Goal: Task Accomplishment & Management: Manage account settings

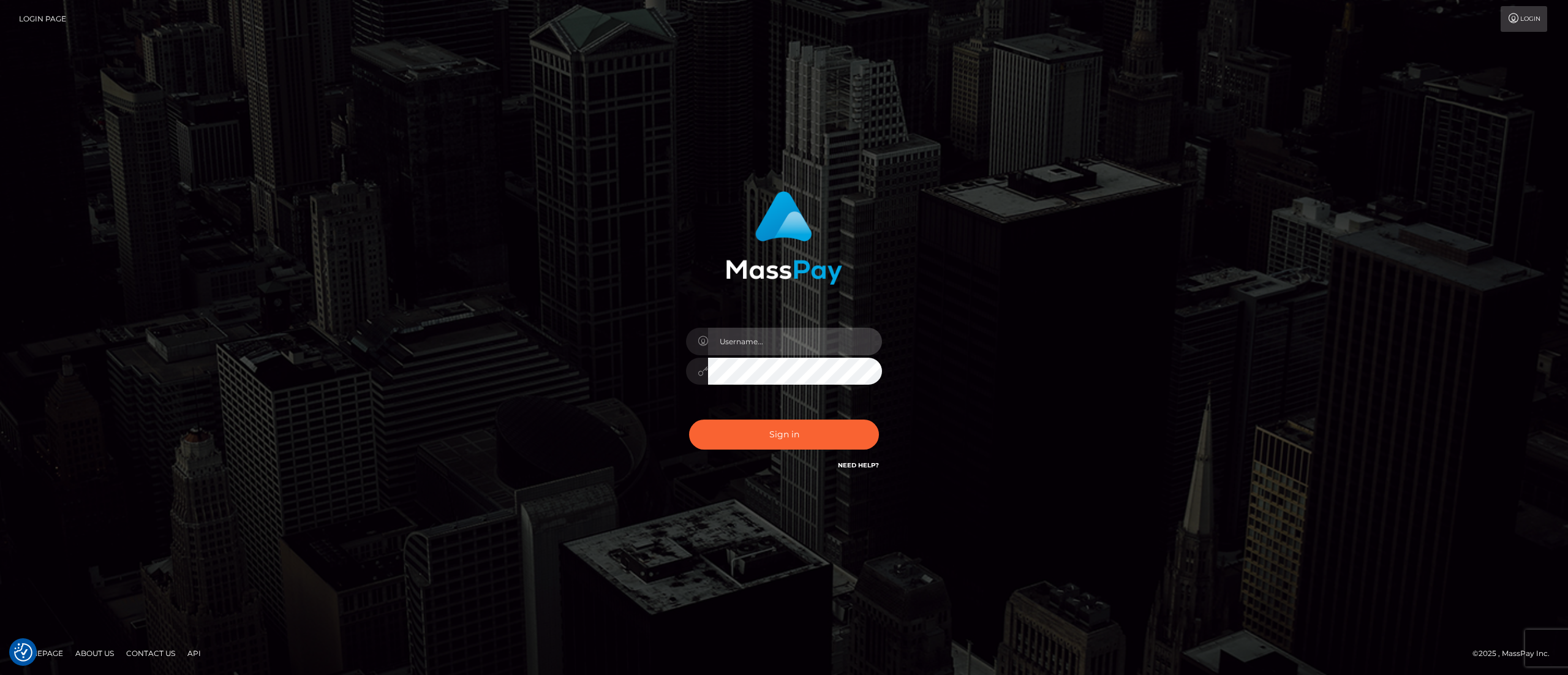
type input "[PERSON_NAME].[PERSON_NAME]"
click at [792, 451] on div "Sign in Need Help?" at bounding box center [783, 440] width 214 height 54
click at [797, 440] on button "Sign in" at bounding box center [784, 434] width 190 height 30
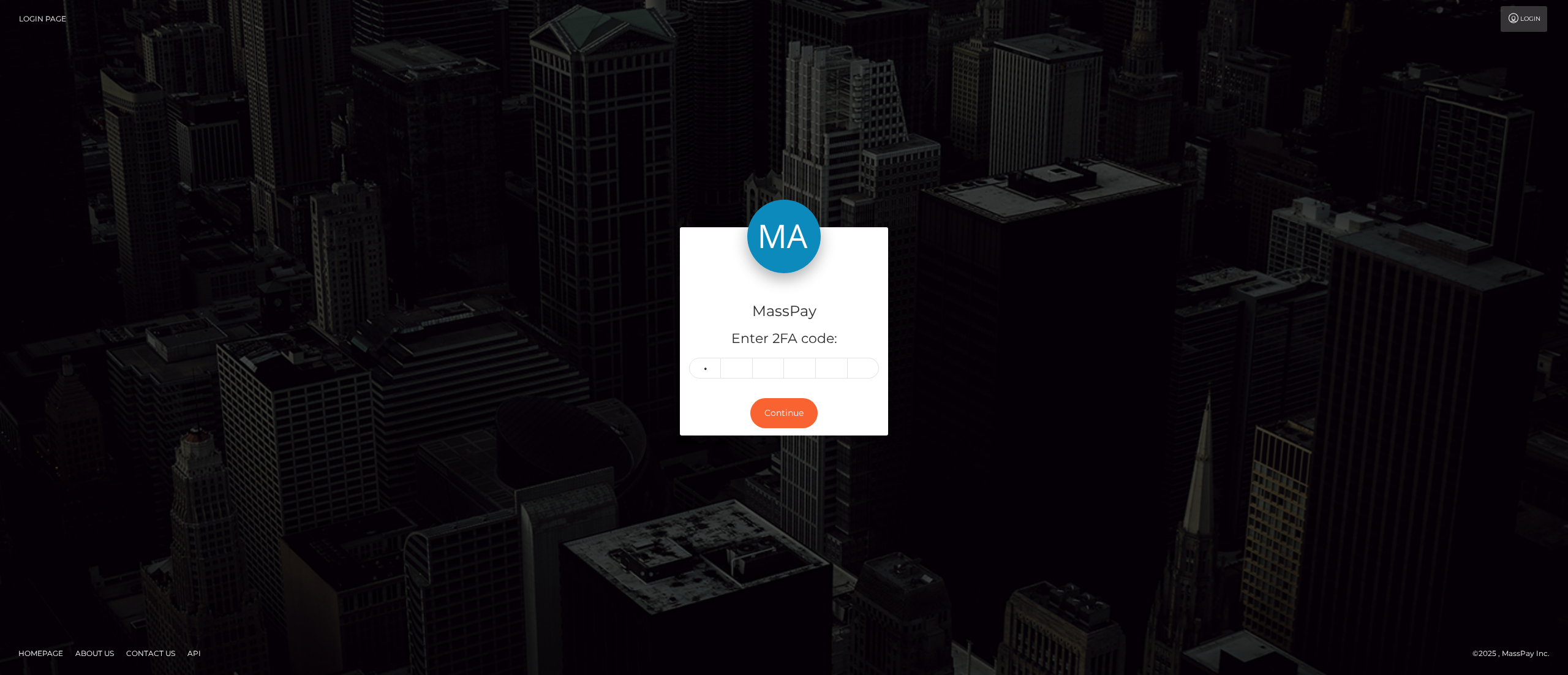
type input "4"
type input "6"
type input "0"
type input "4"
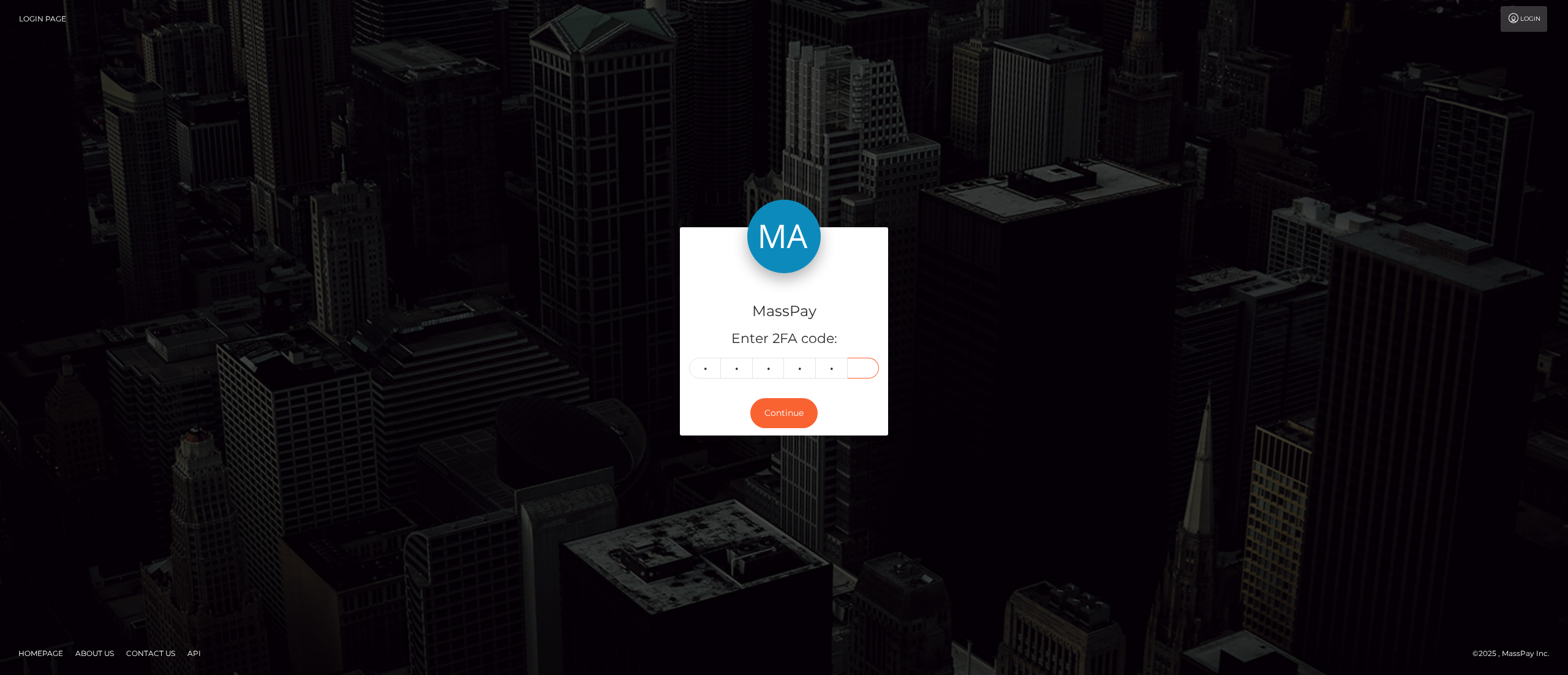
type input "4"
